Goal: Transaction & Acquisition: Obtain resource

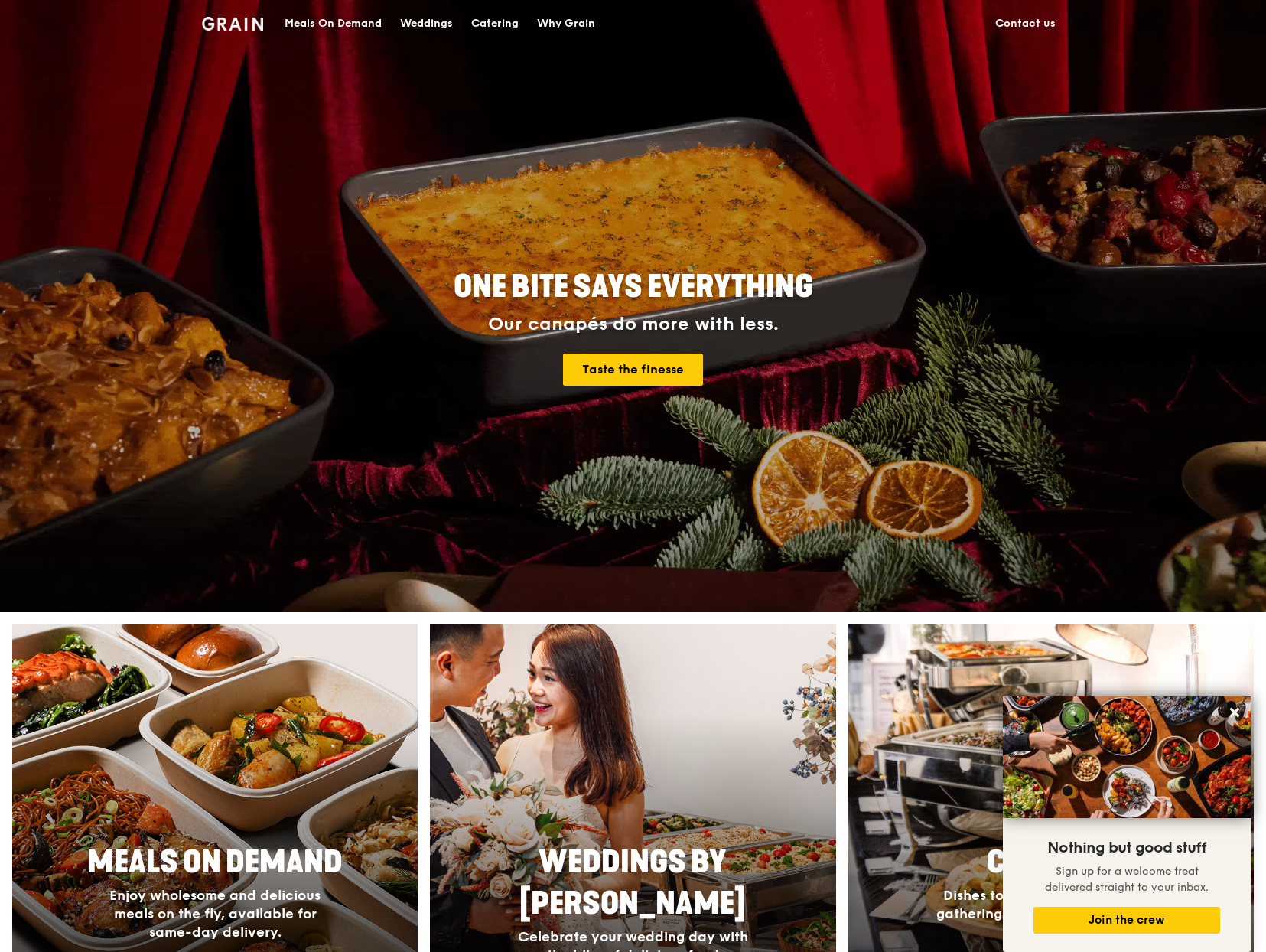
click at [491, 24] on div "Catering" at bounding box center [494, 23] width 47 height 46
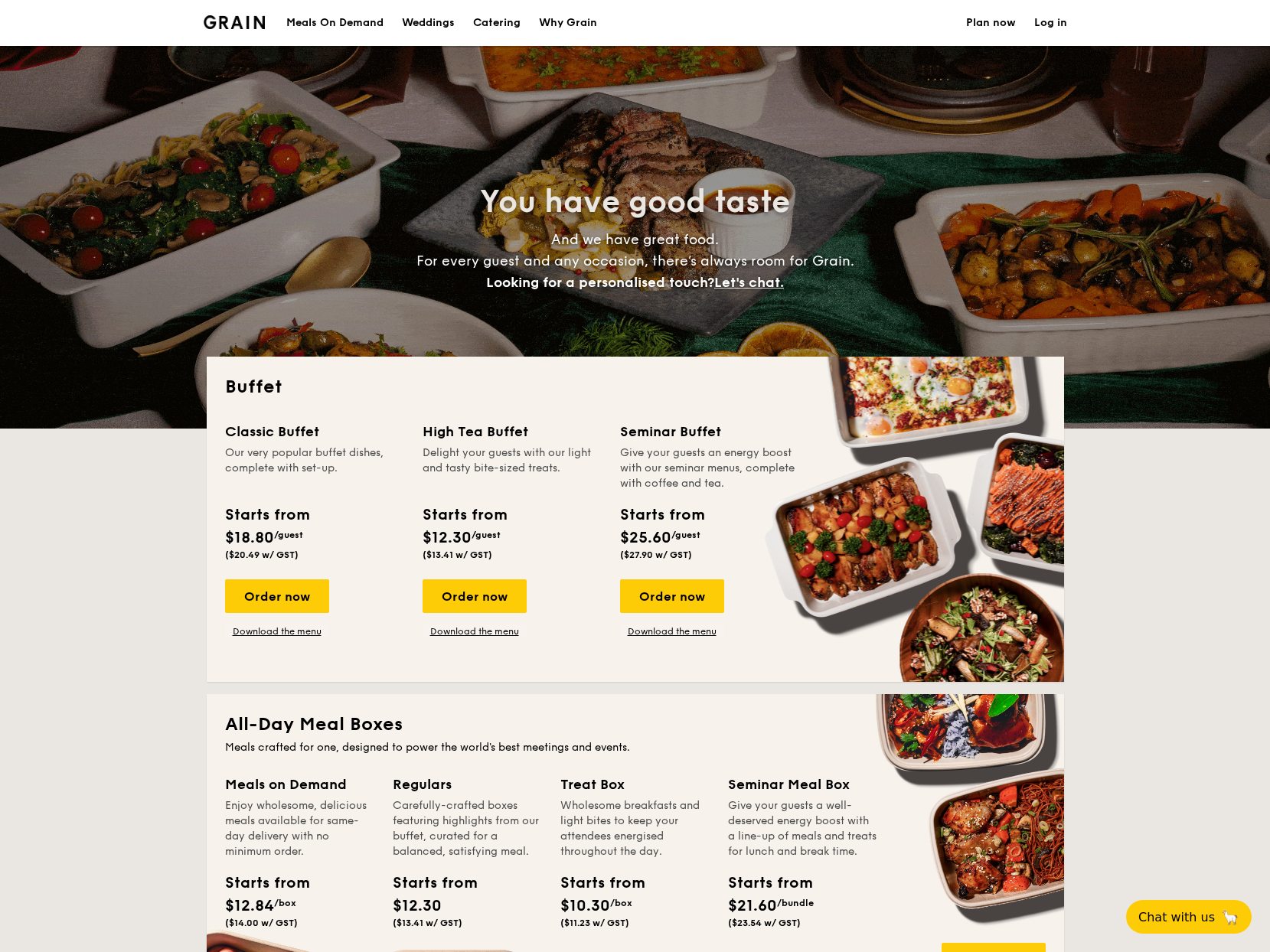
select select
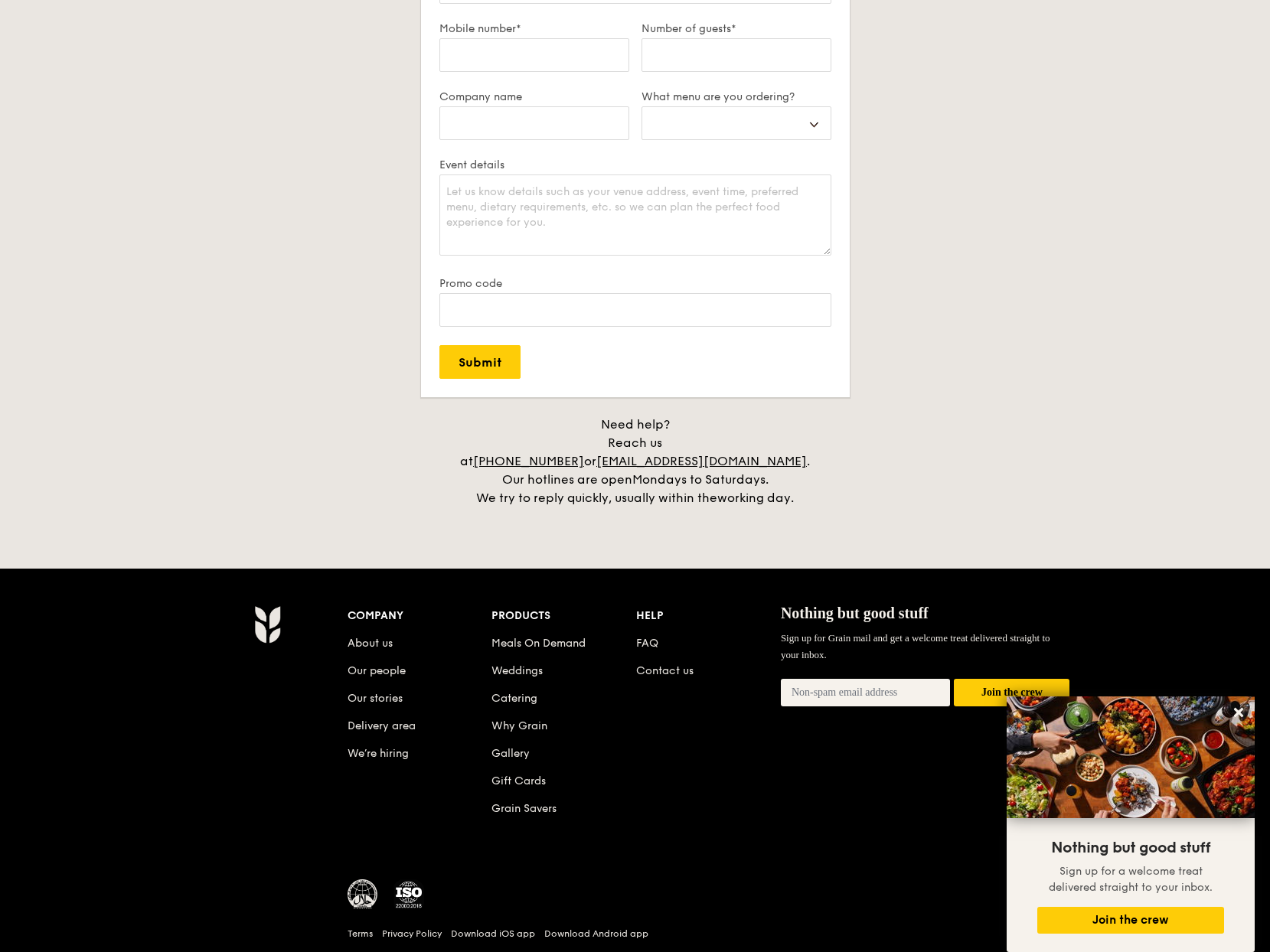
scroll to position [2887, 0]
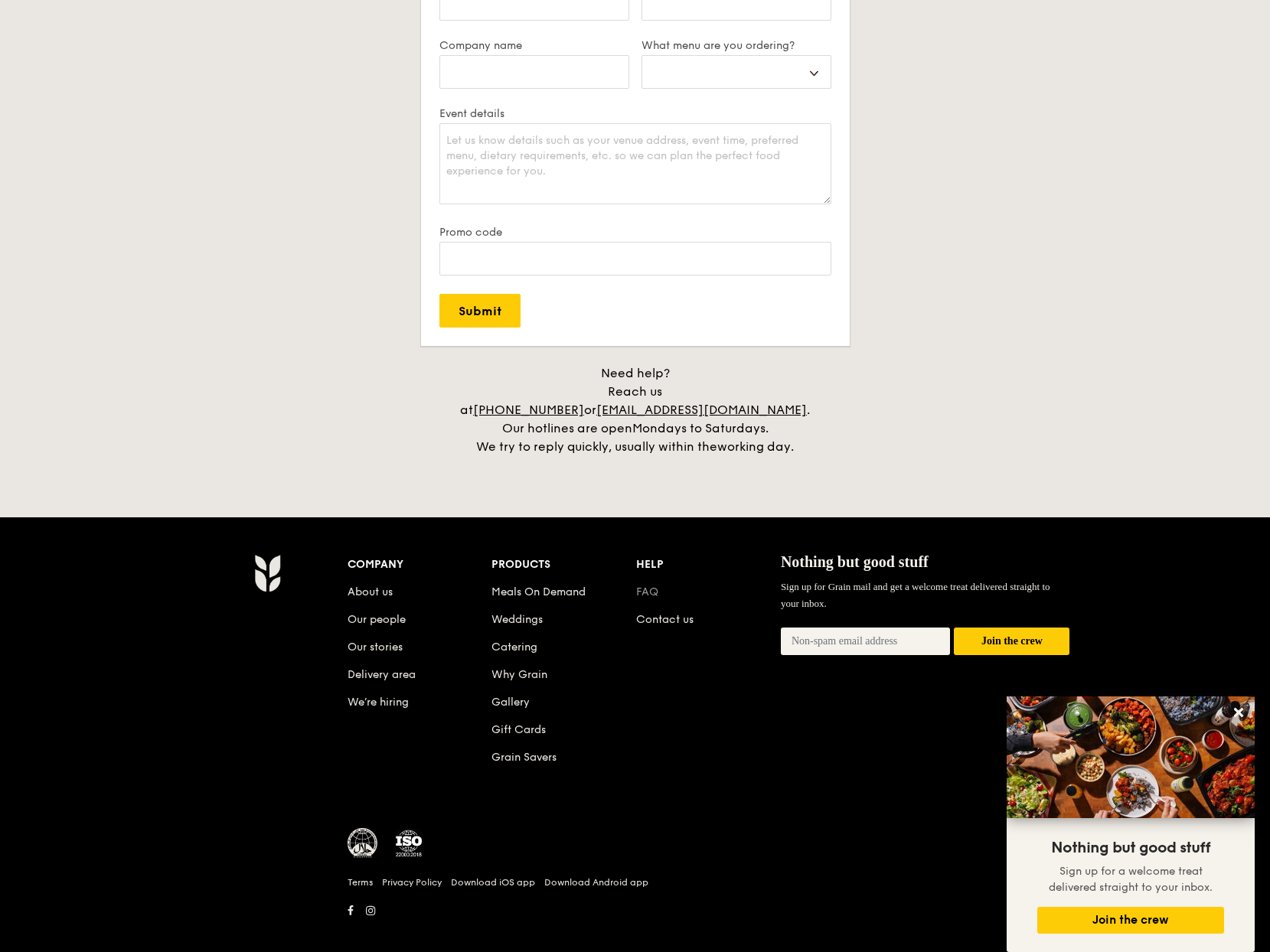
click at [644, 586] on link "FAQ" at bounding box center [647, 592] width 22 height 13
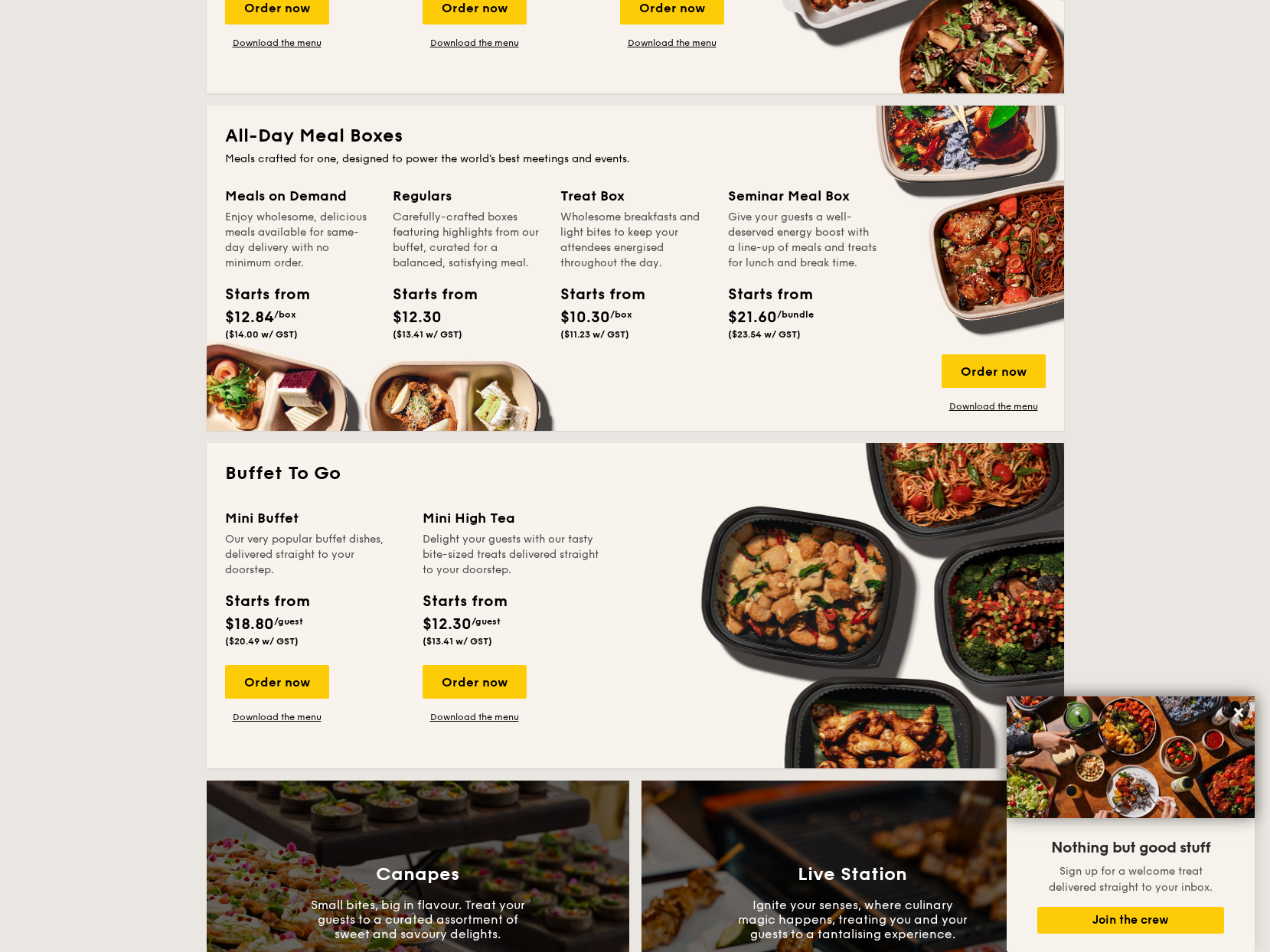
scroll to position [619, 0]
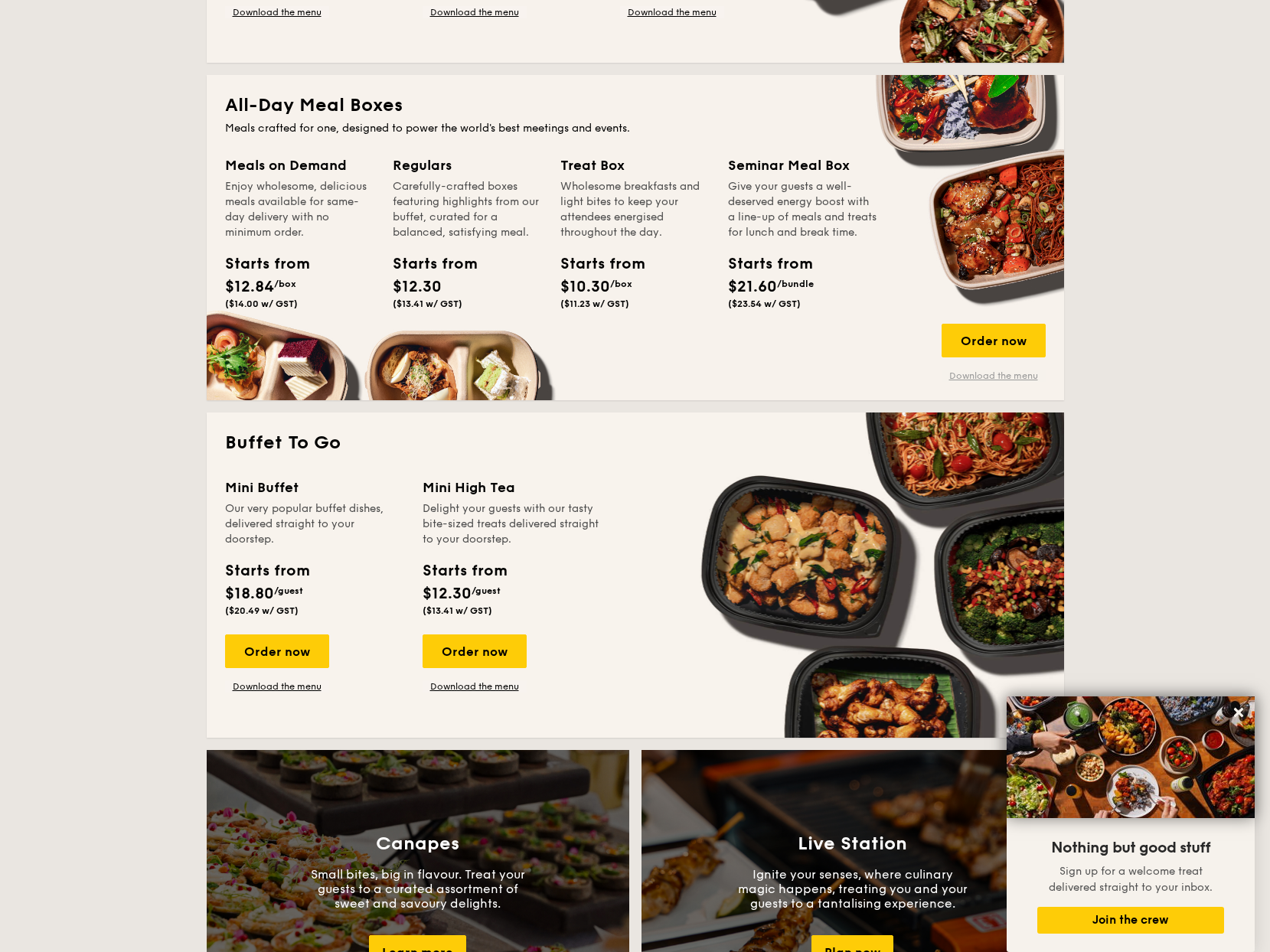
click at [1010, 375] on link "Download the menu" at bounding box center [994, 375] width 104 height 13
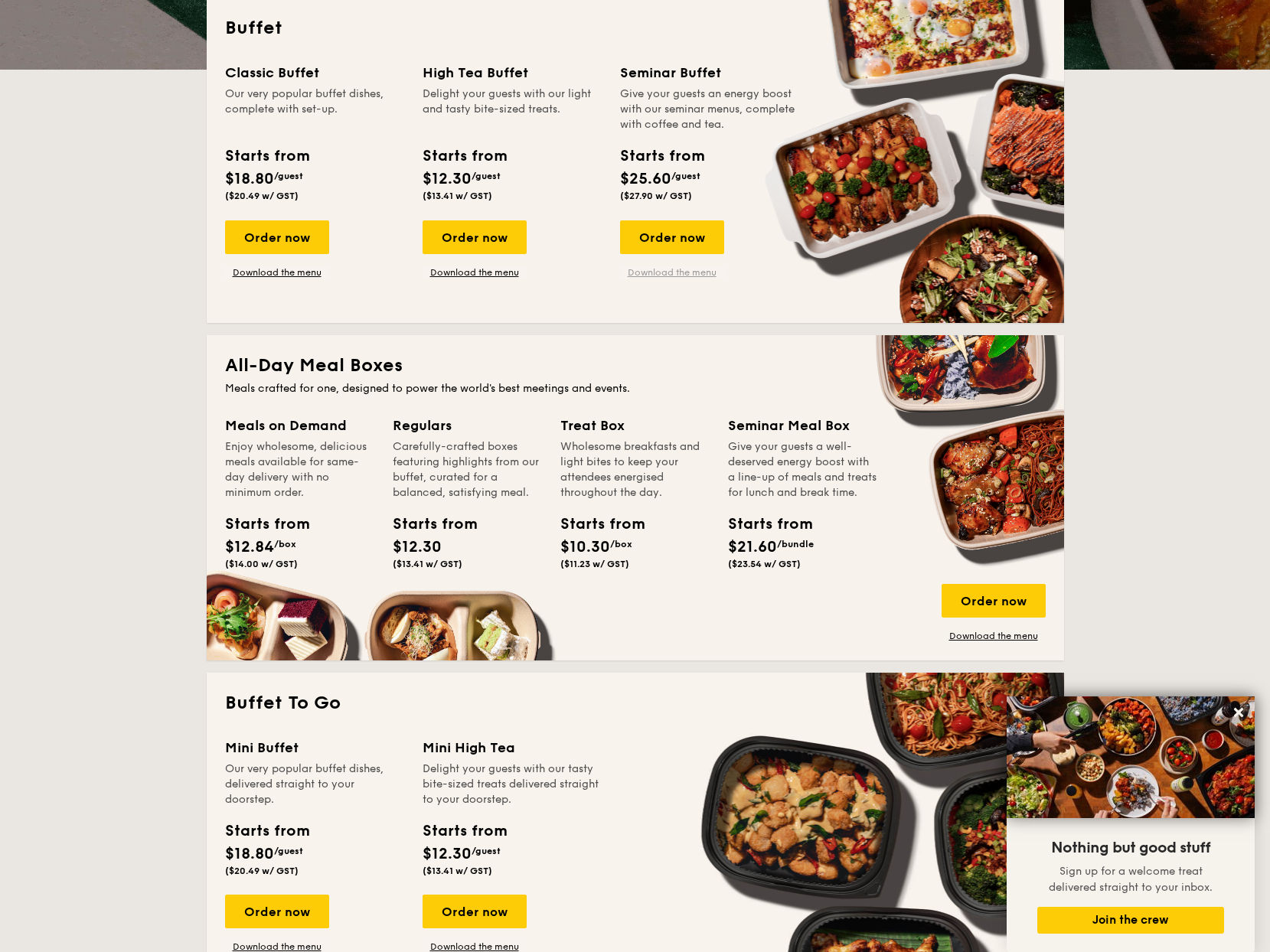
scroll to position [0, 0]
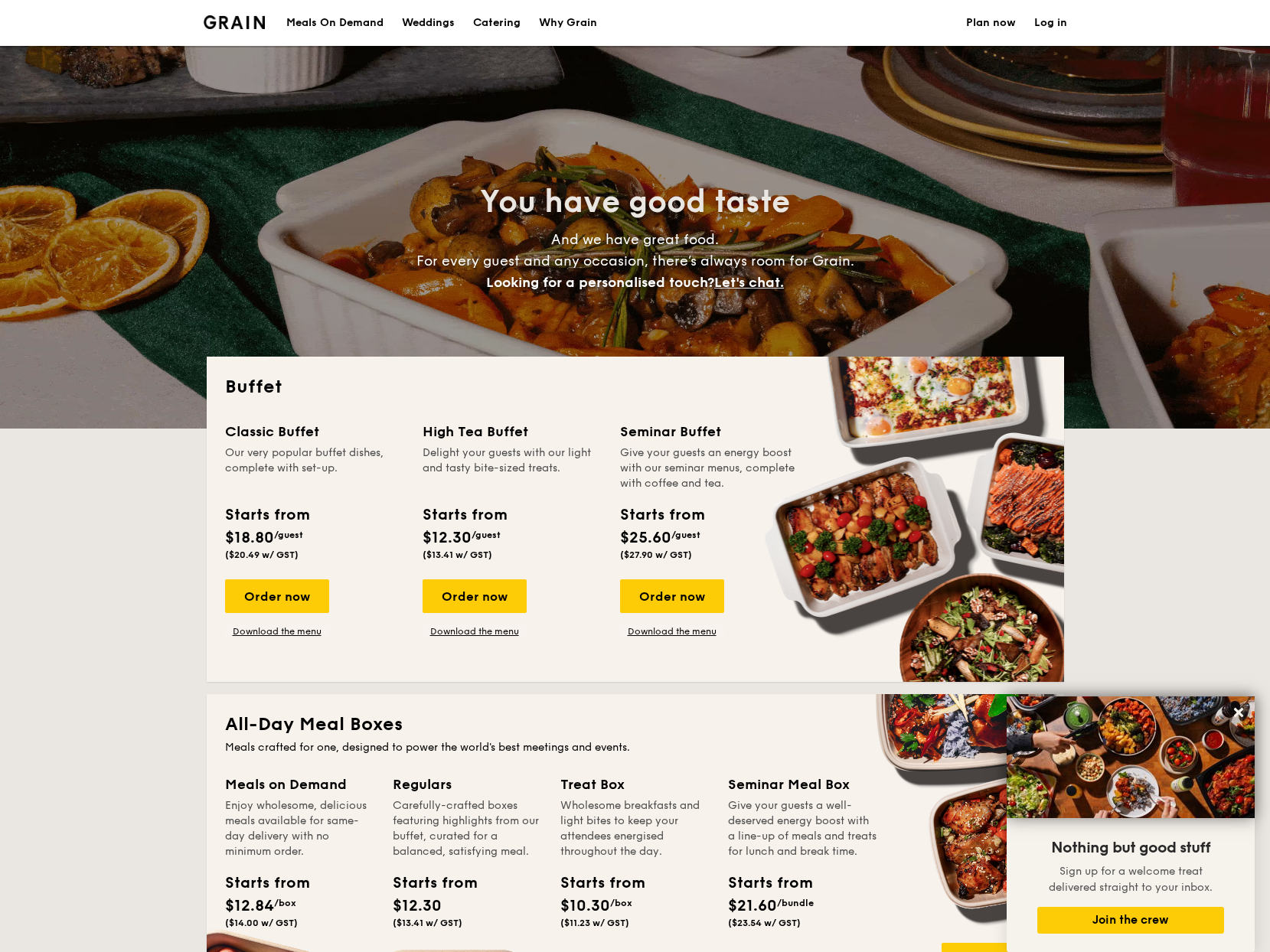
click at [377, 24] on div "Meals On Demand" at bounding box center [334, 22] width 97 height 46
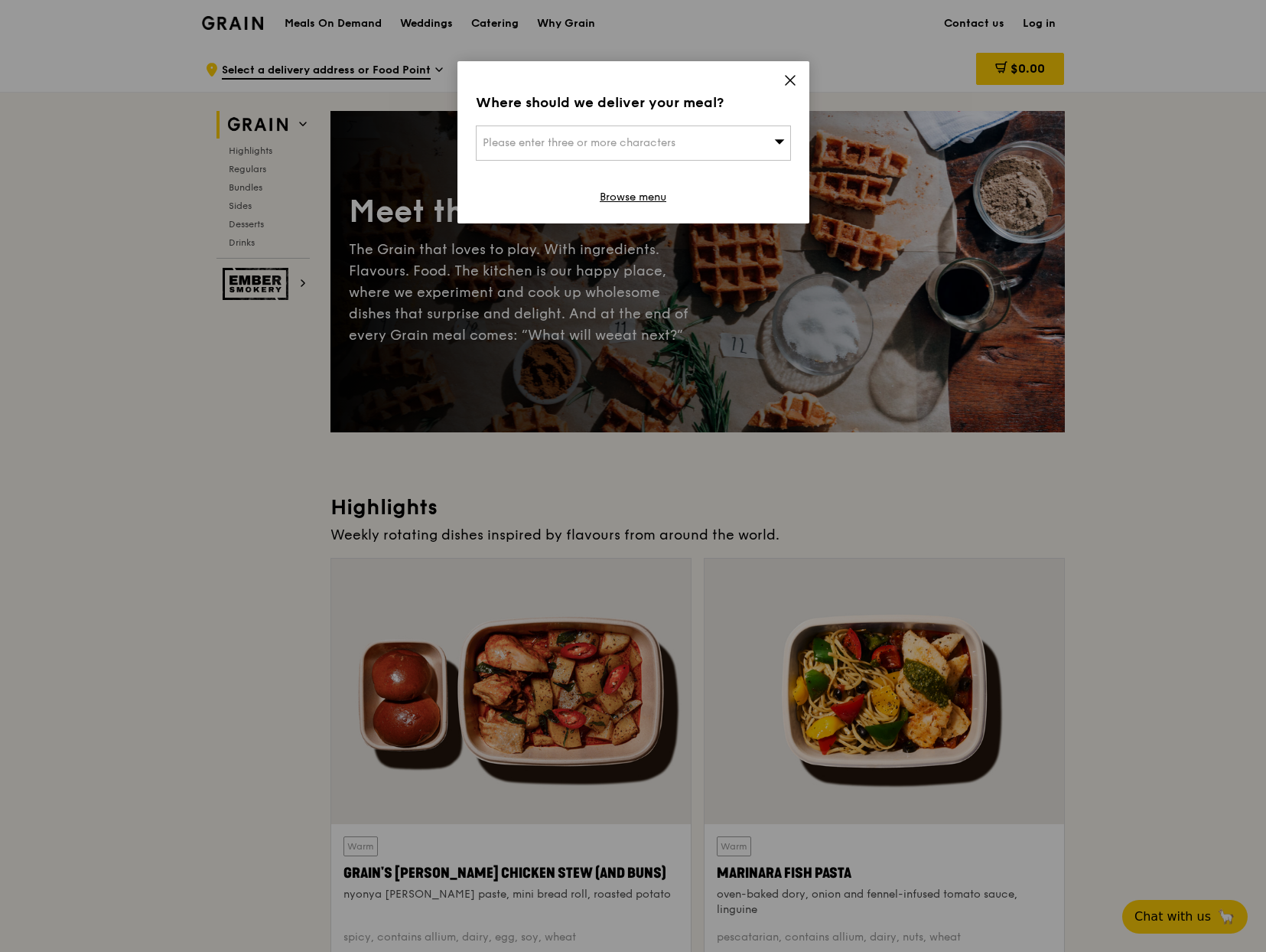
click at [797, 75] on icon at bounding box center [789, 80] width 13 height 13
